Goal: Find specific page/section: Find specific page/section

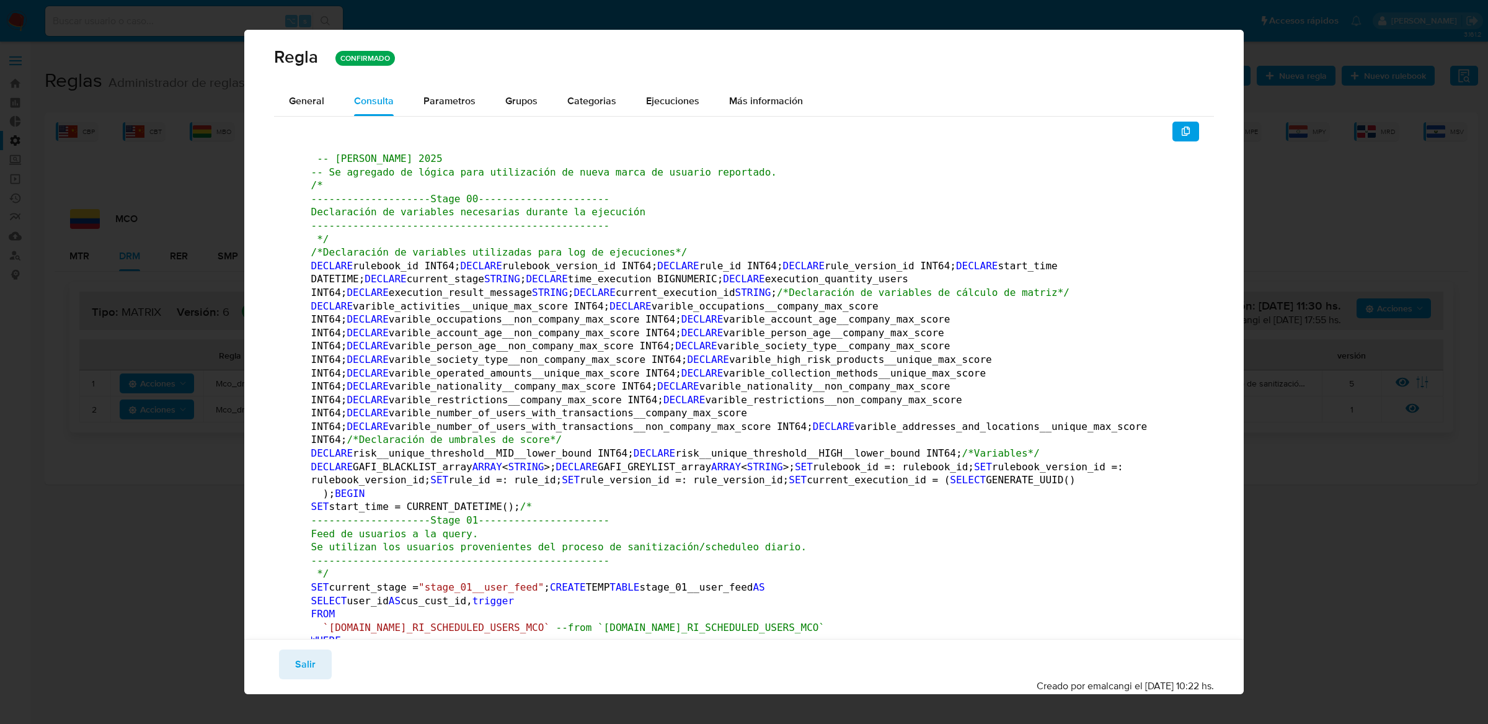
click at [238, 200] on div "Regla CONFIRMADO General Consulta Parametros Evidencias Grupos Categorias Ejecu…" at bounding box center [744, 362] width 1488 height 724
click at [311, 676] on span "Salir" at bounding box center [305, 664] width 20 height 27
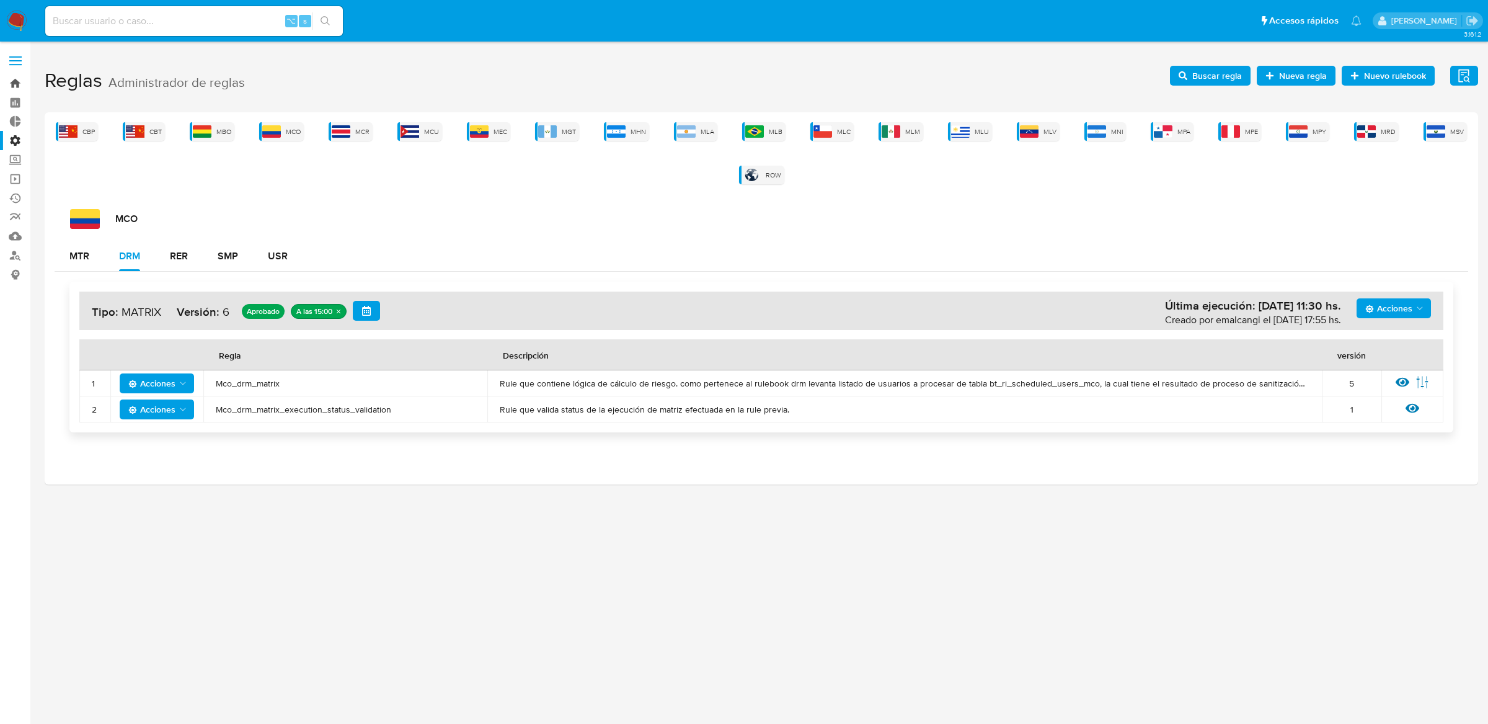
click at [20, 84] on link "Bandeja" at bounding box center [74, 83] width 148 height 19
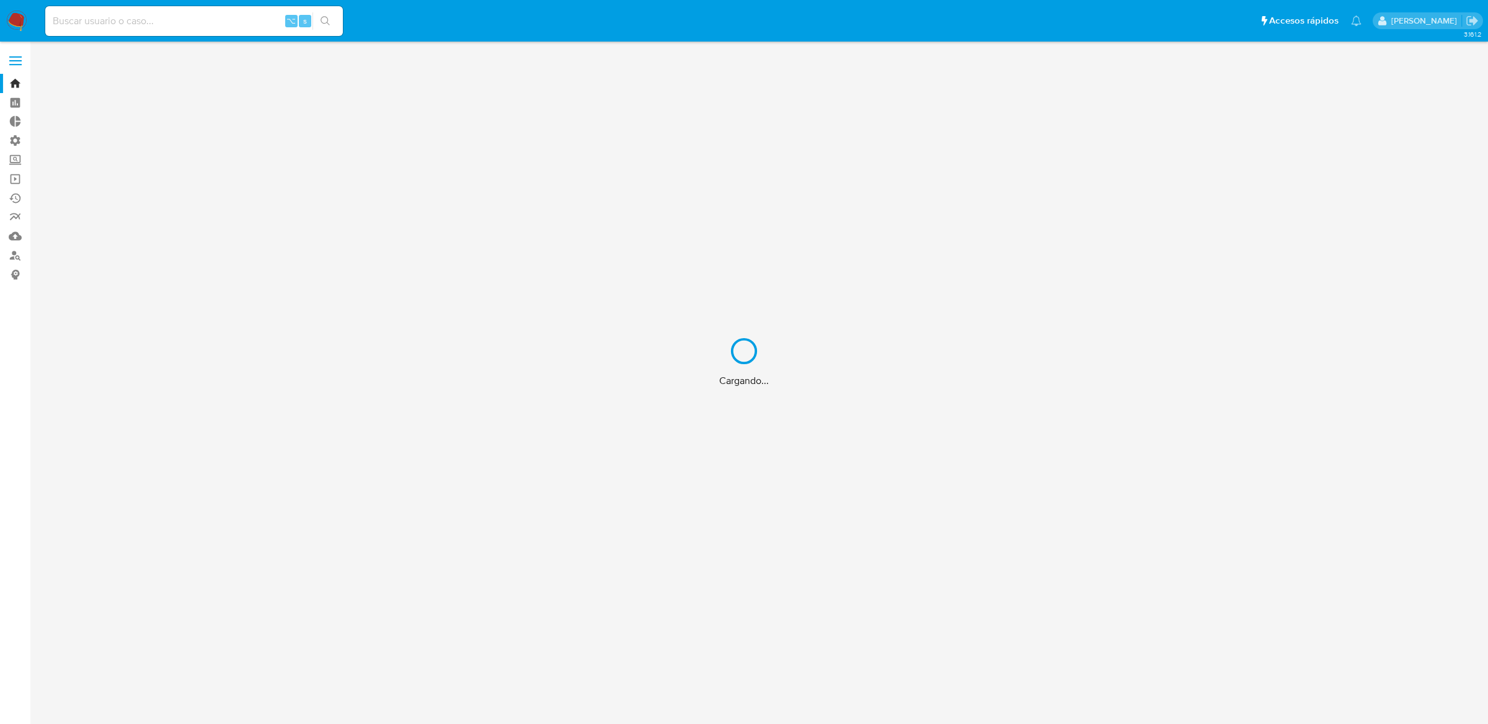
click at [123, 29] on div "Cargando..." at bounding box center [744, 362] width 1488 height 724
click at [135, 19] on div "Cargando..." at bounding box center [744, 362] width 1488 height 724
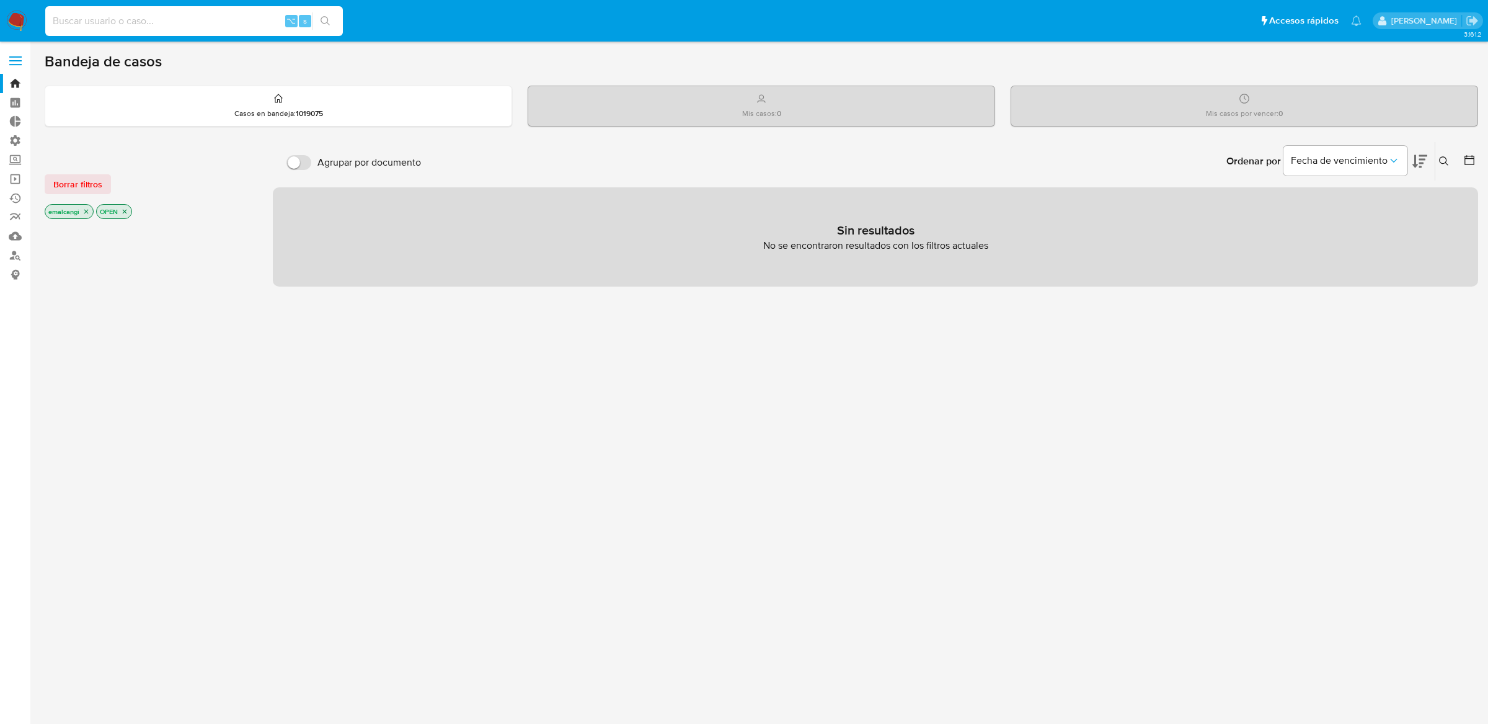
click at [135, 19] on input at bounding box center [194, 21] width 298 height 16
type input "ericmalcangi"
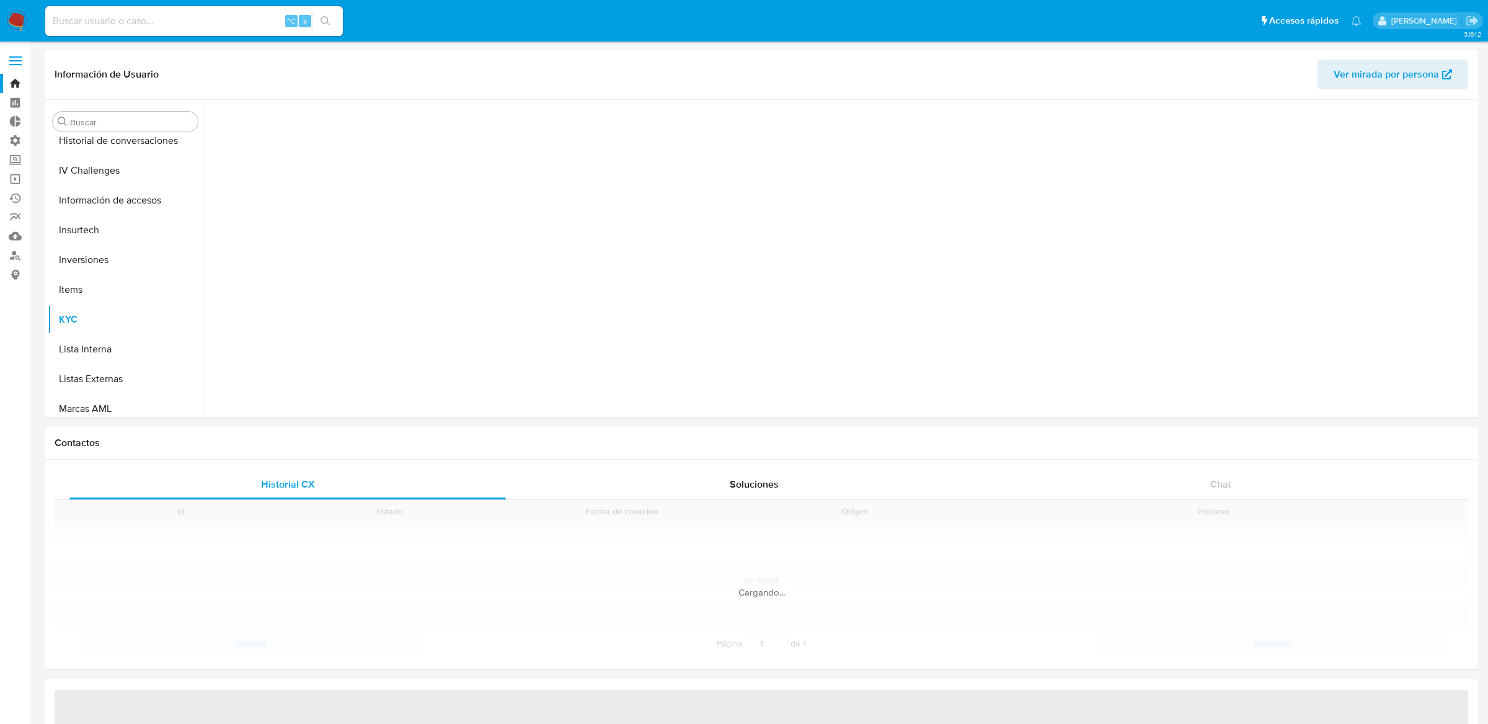
scroll to position [642, 0]
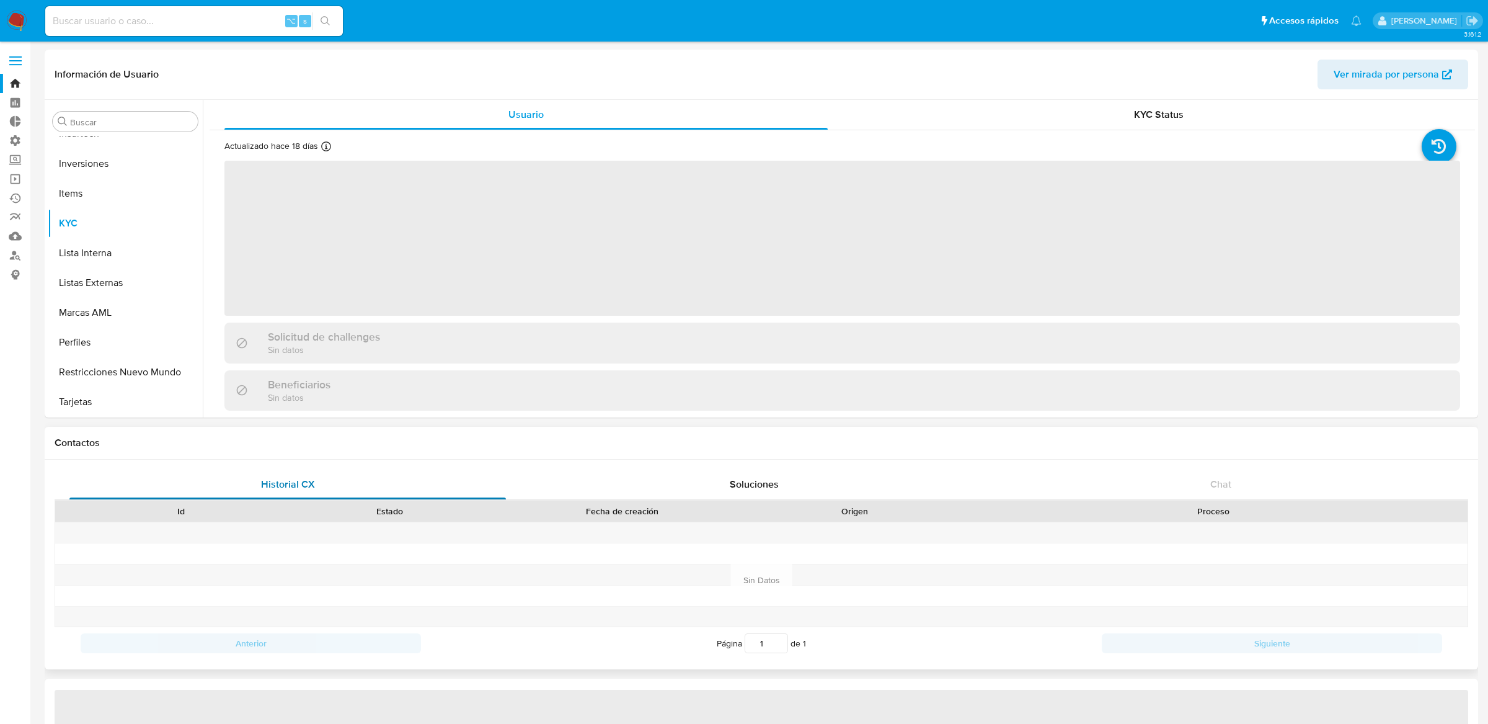
select select "10"
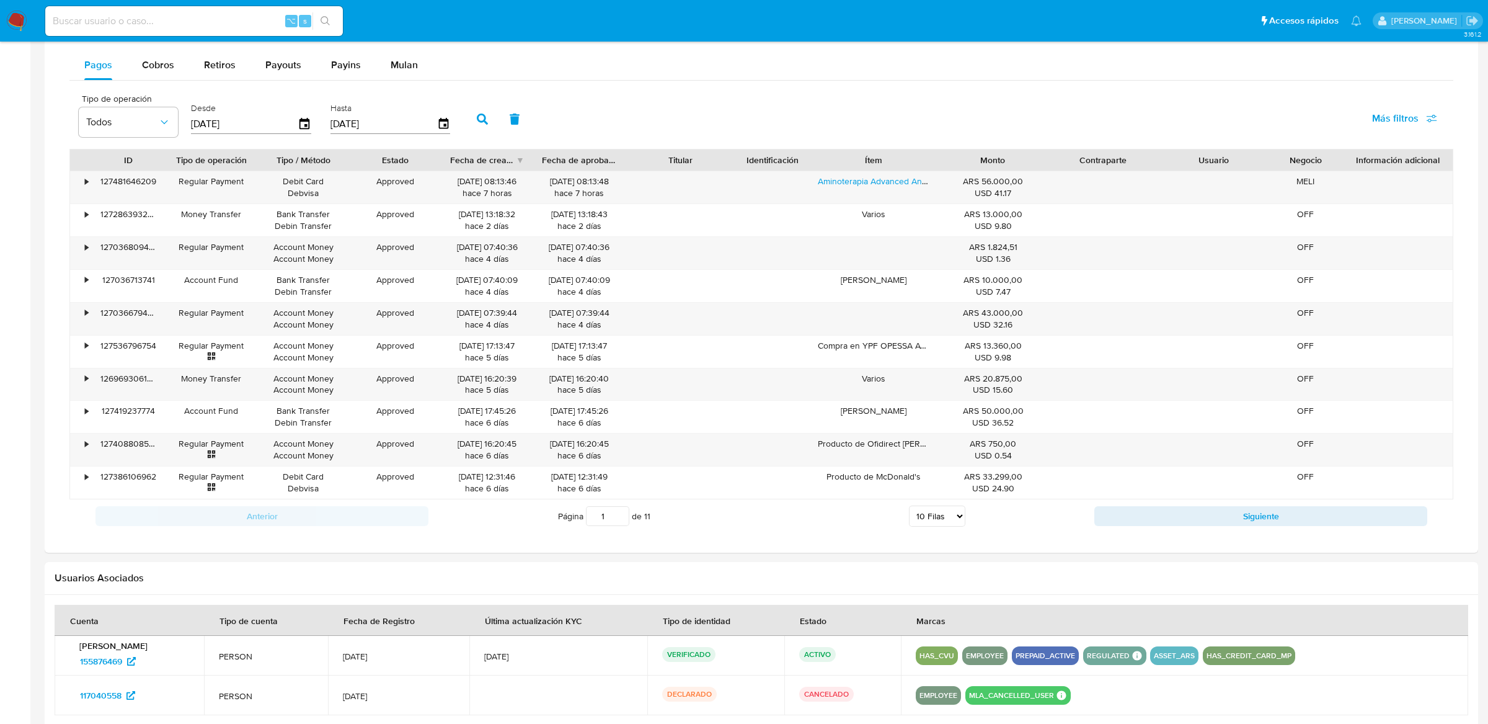
scroll to position [804, 0]
